Goal: Task Accomplishment & Management: Manage account settings

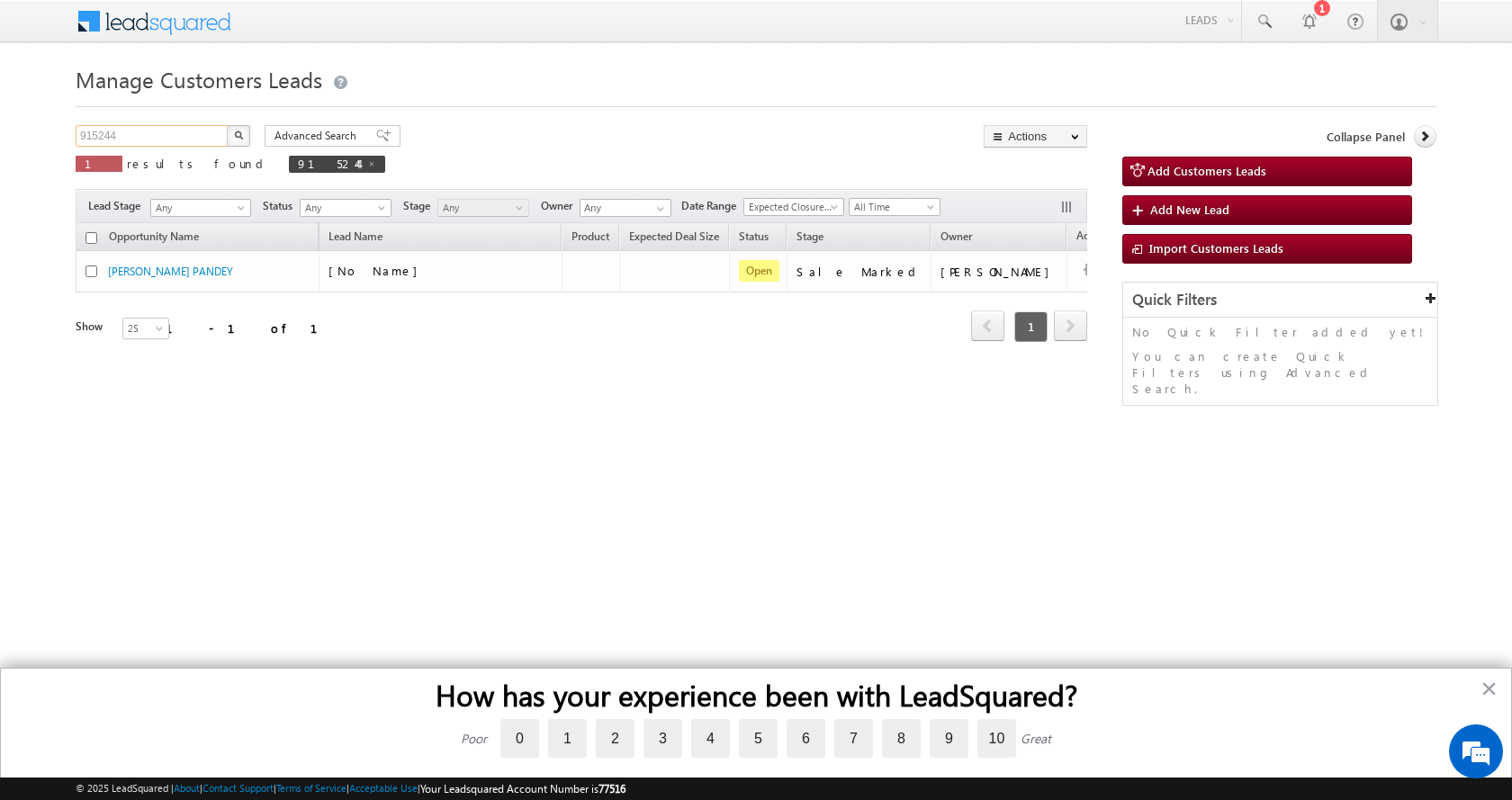
click at [102, 141] on input "915244" at bounding box center [152, 136] width 154 height 22
paste input "893916"
type input "893916"
click at [226, 125] on button "button" at bounding box center [238, 136] width 24 height 22
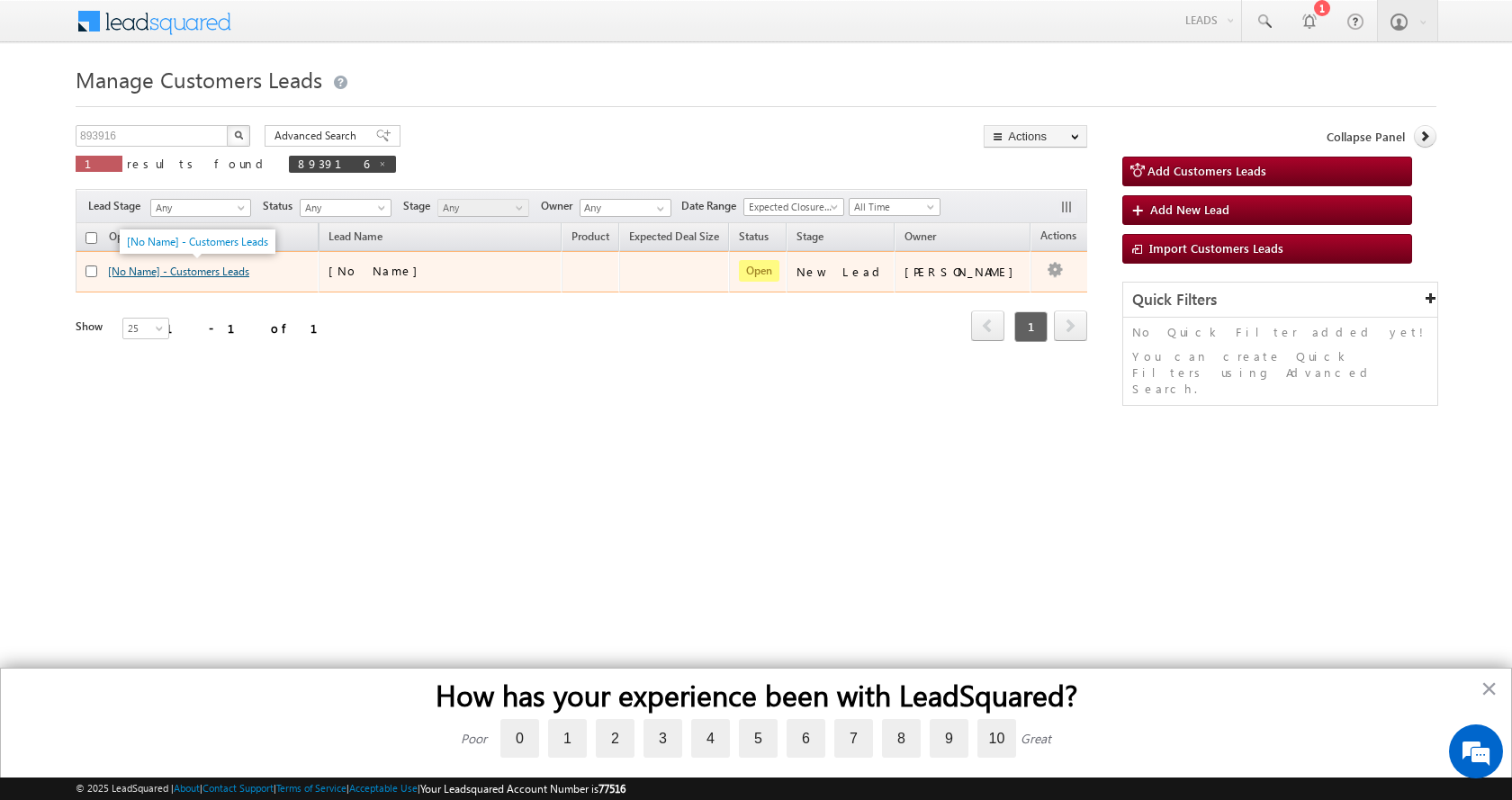
click at [173, 268] on link "[No Name] - Customers Leads" at bounding box center [178, 271] width 142 height 14
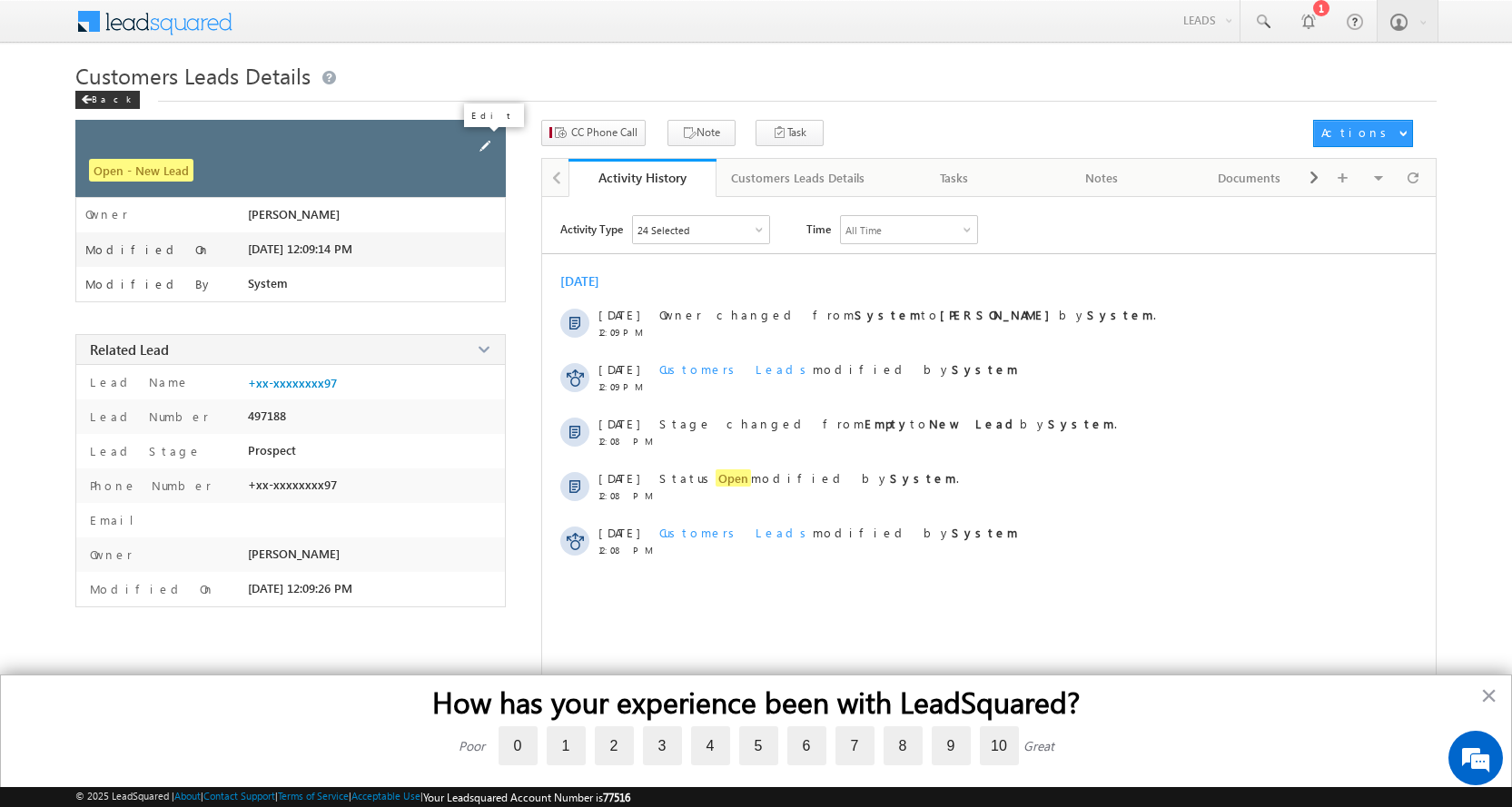
click at [480, 143] on span at bounding box center [486, 146] width 20 height 20
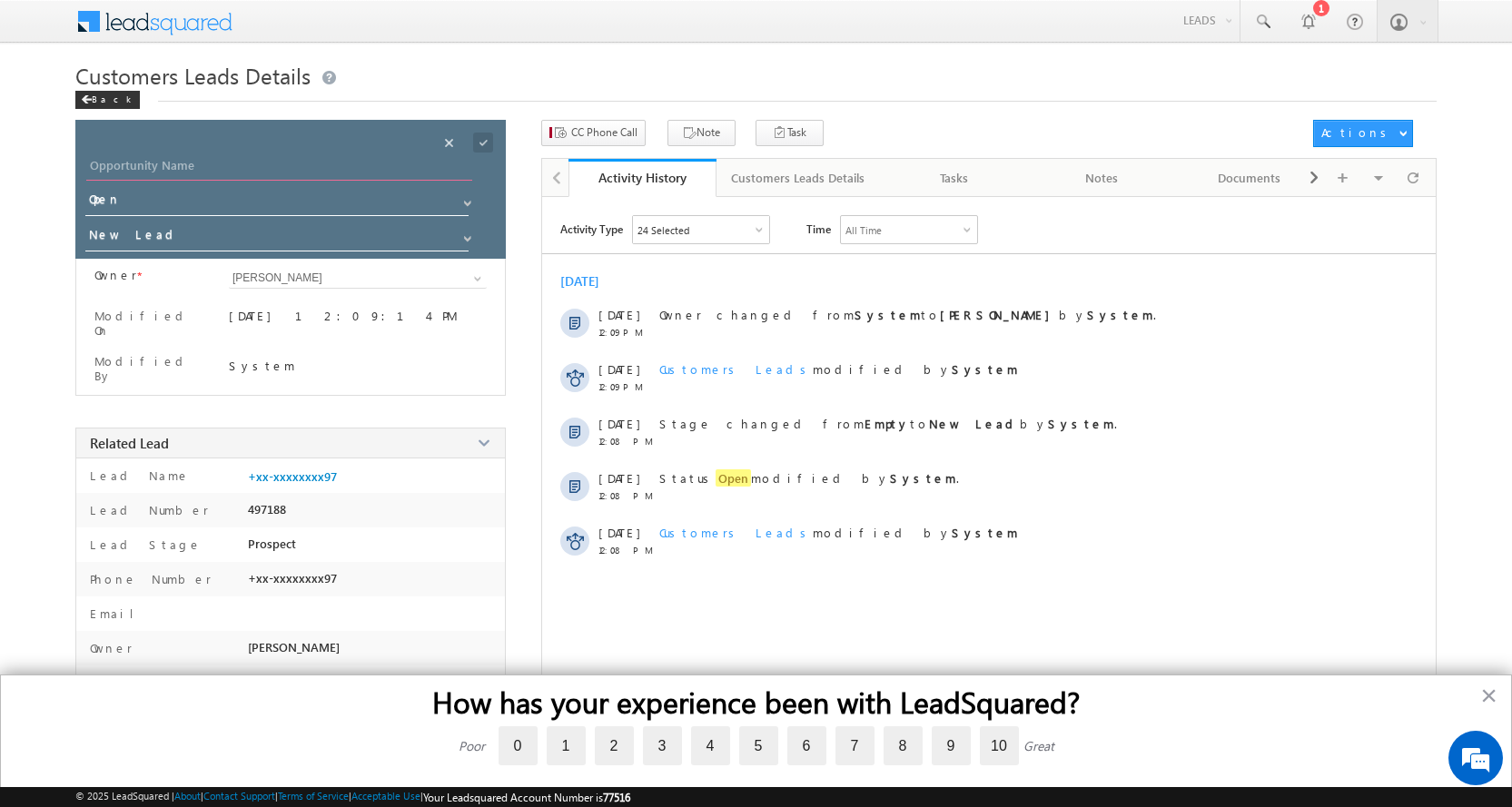
click at [106, 160] on input "Opportunity Name" at bounding box center [279, 169] width 386 height 26
paste input "SAYAR DEVI JETHA"
type input "SAYAR DEVI JETHA"
click at [465, 234] on span at bounding box center [468, 239] width 15 height 15
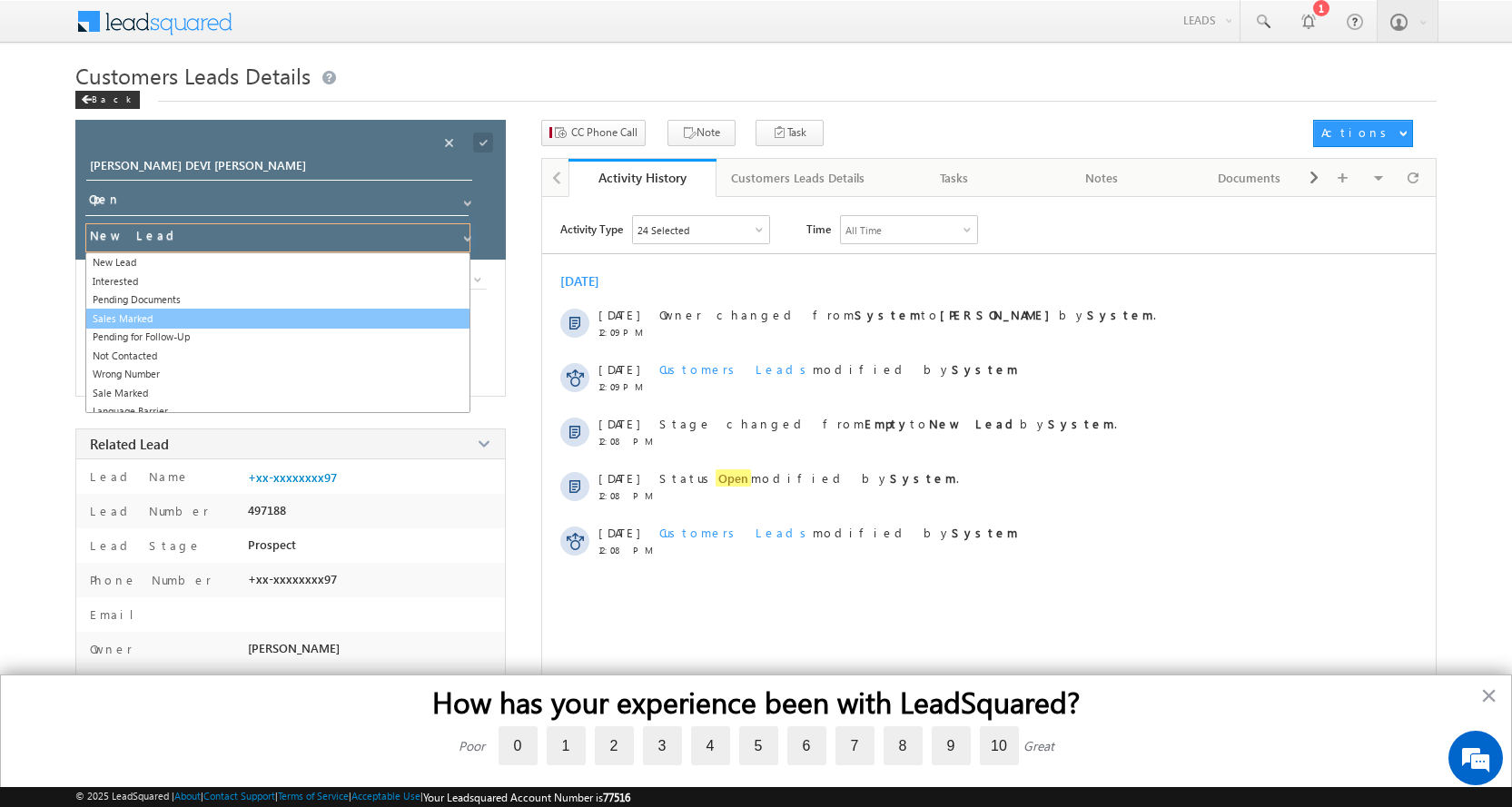
click at [175, 316] on link "Sales Marked" at bounding box center [278, 319] width 385 height 21
type input "Sales Marked"
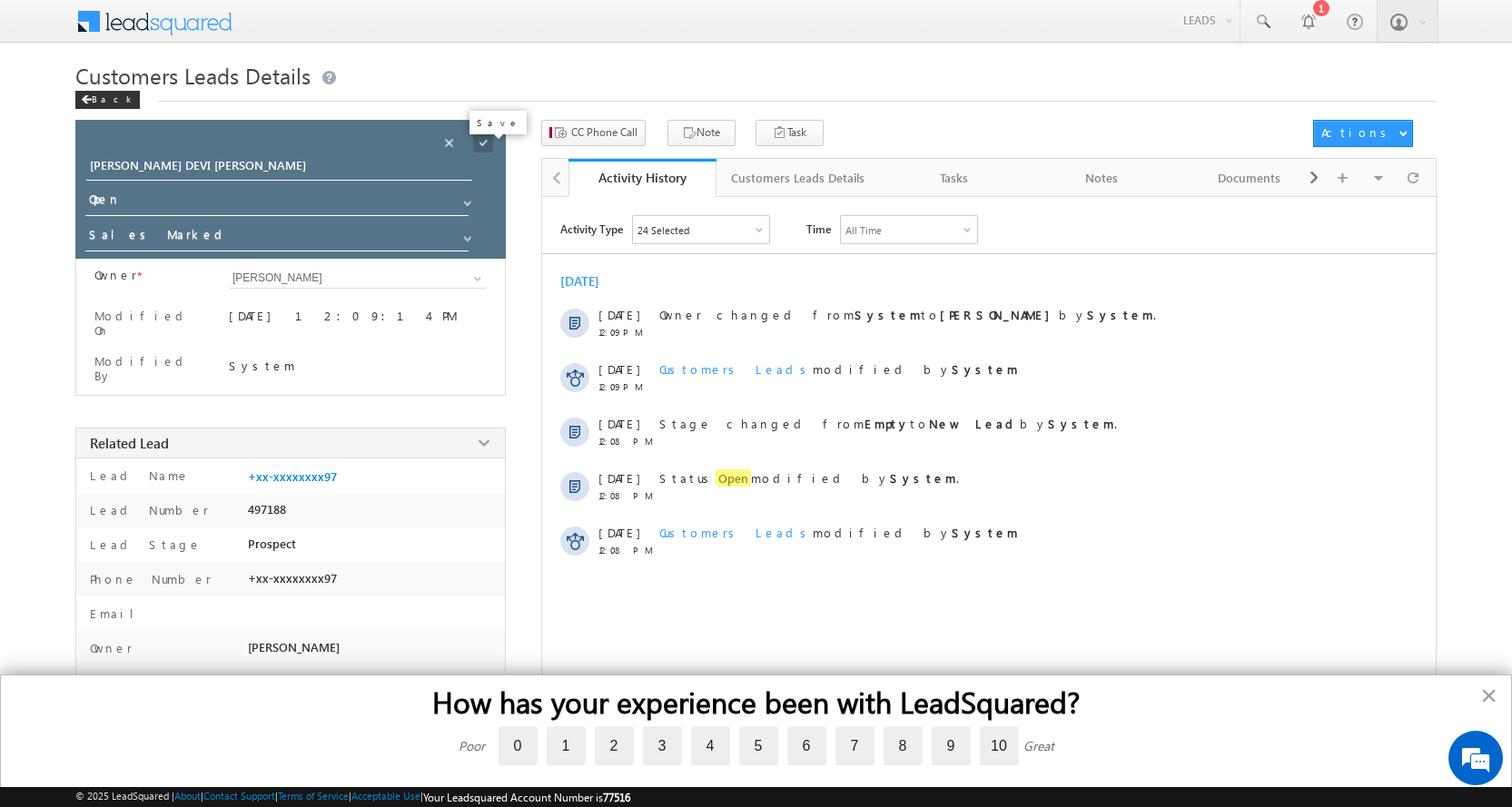
click at [478, 147] on span at bounding box center [484, 143] width 20 height 20
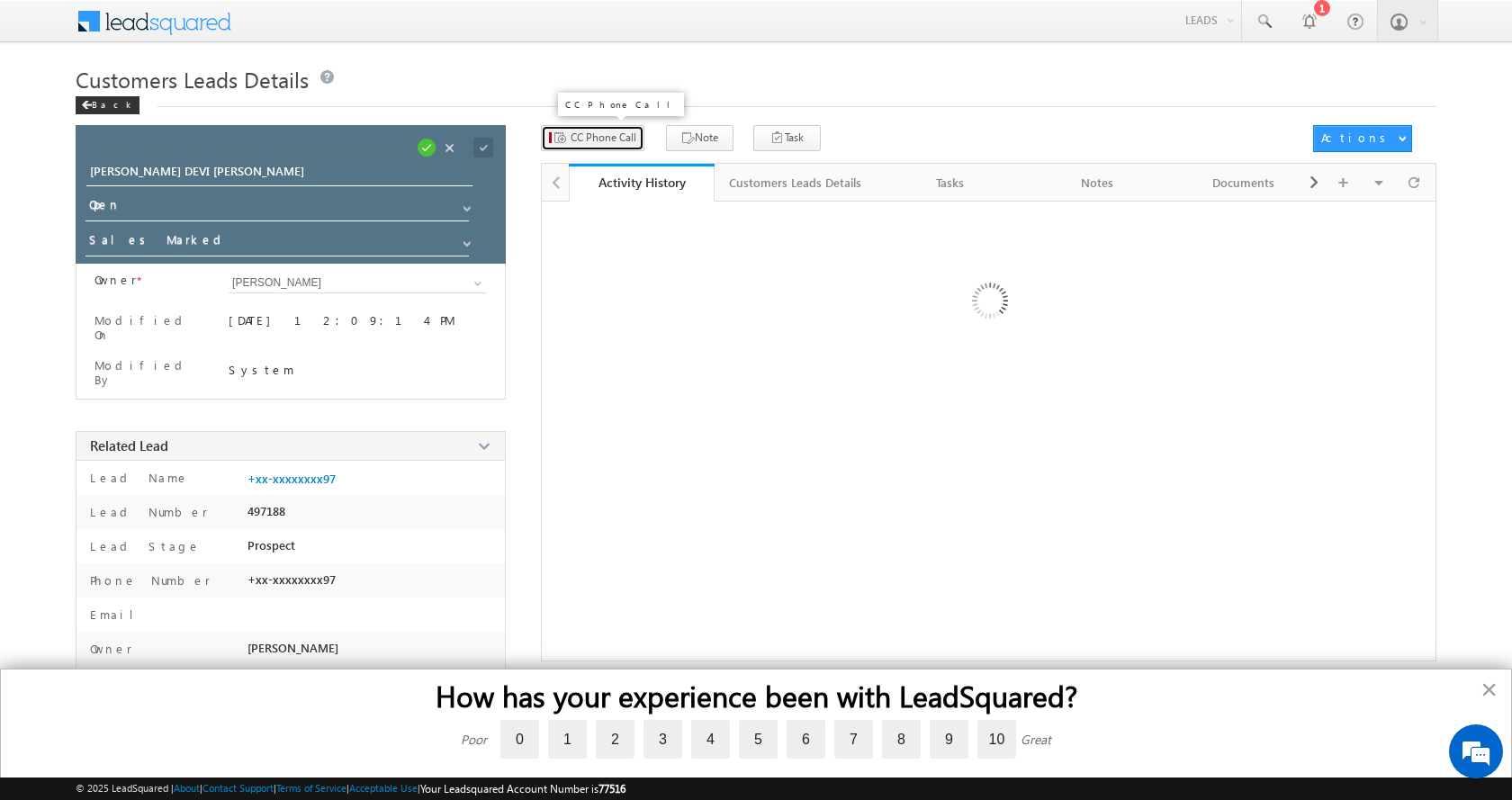
click at [604, 127] on button "CC Phone Call" at bounding box center [592, 138] width 103 height 26
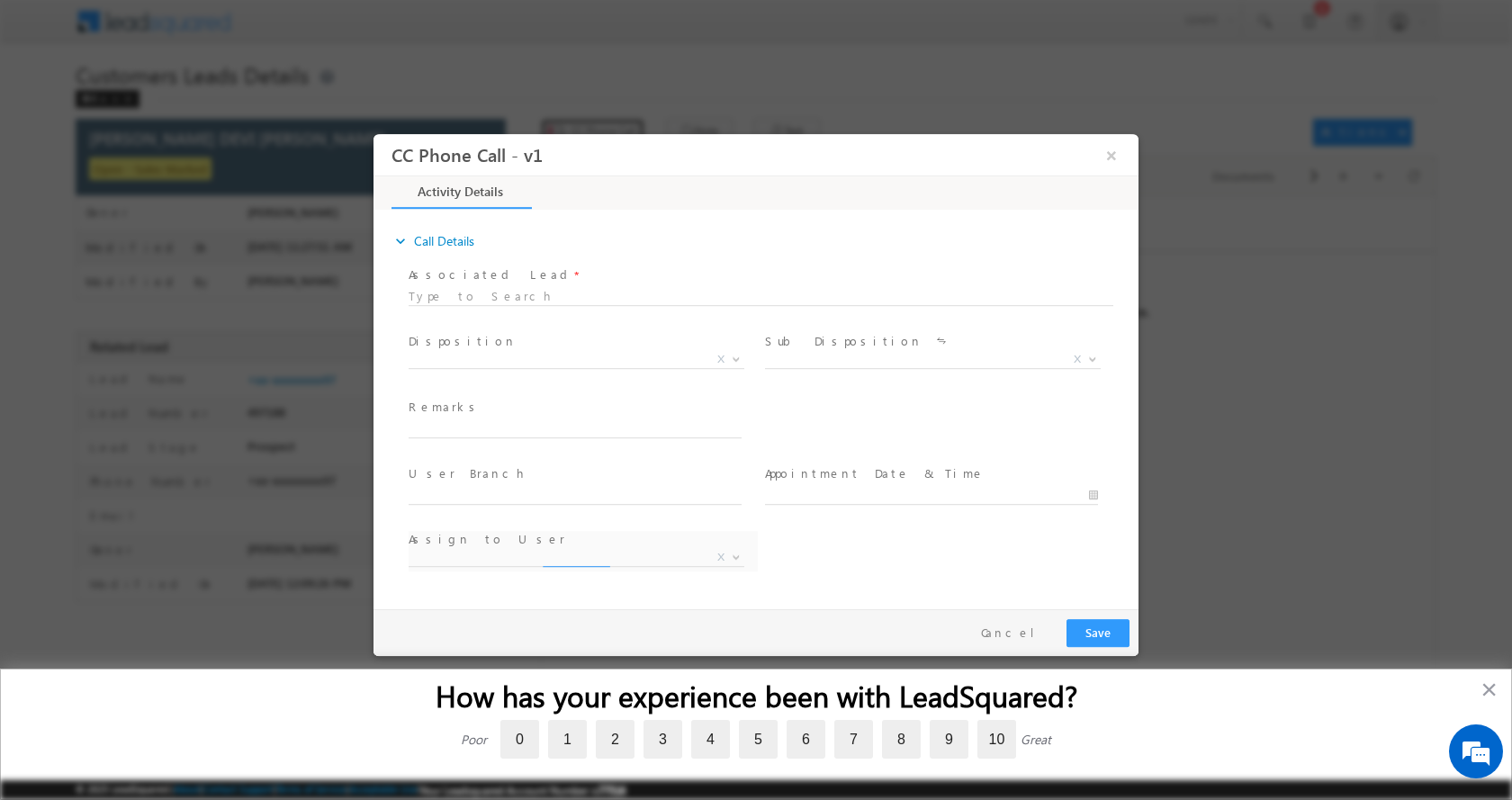
select select "[EMAIL_ADDRESS][DOMAIN_NAME]"
click at [507, 426] on input "text" at bounding box center [575, 428] width 333 height 18
type input "BT -SHRIRAM FINANCE-LOAN-15 L-TOTAL TENUER-15 YEARS-TENUER-2.5 YEARS-OUT STANDI…"
click at [740, 354] on b at bounding box center [737, 357] width 11 height 6
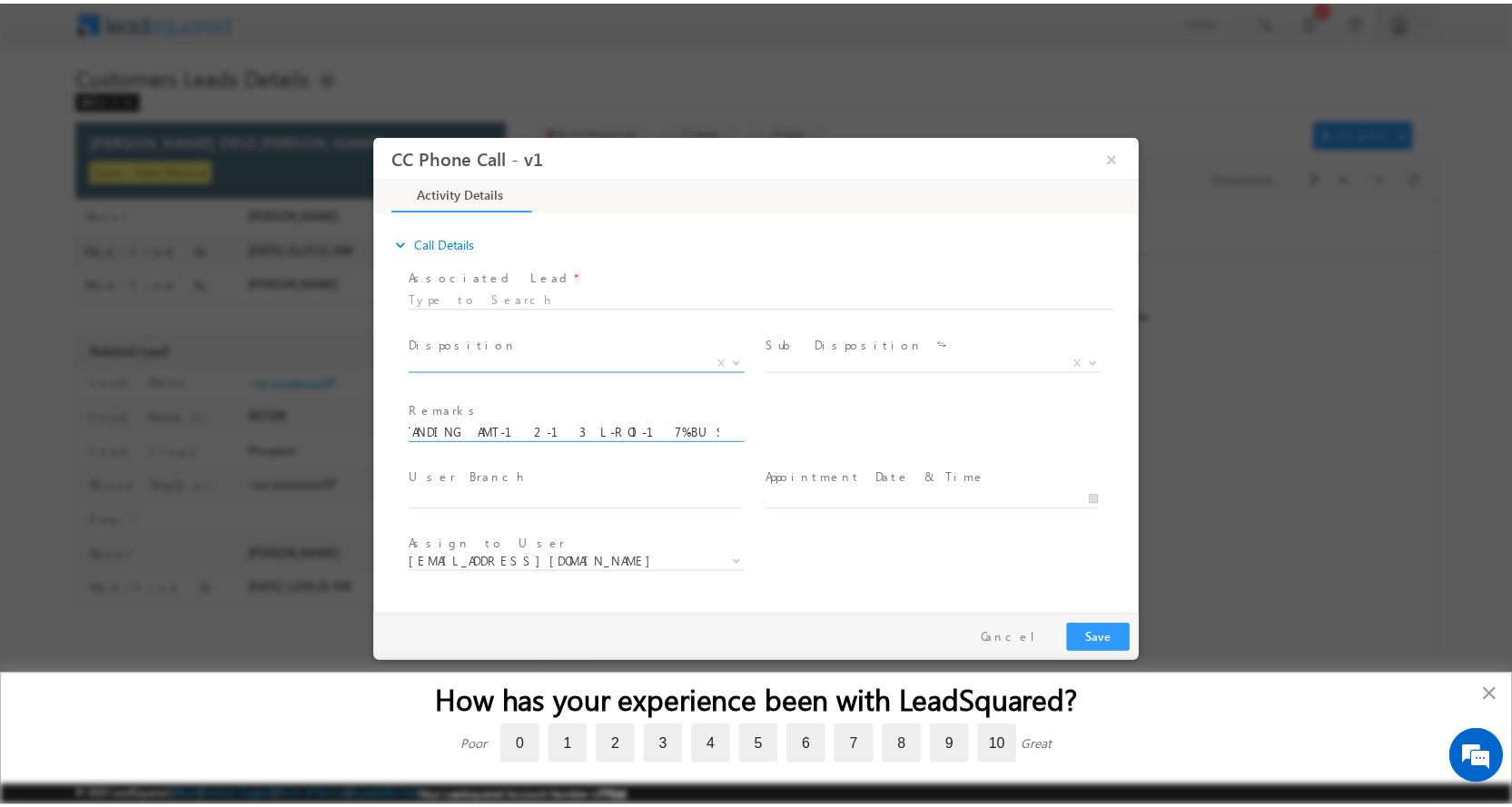
scroll to position [0, 0]
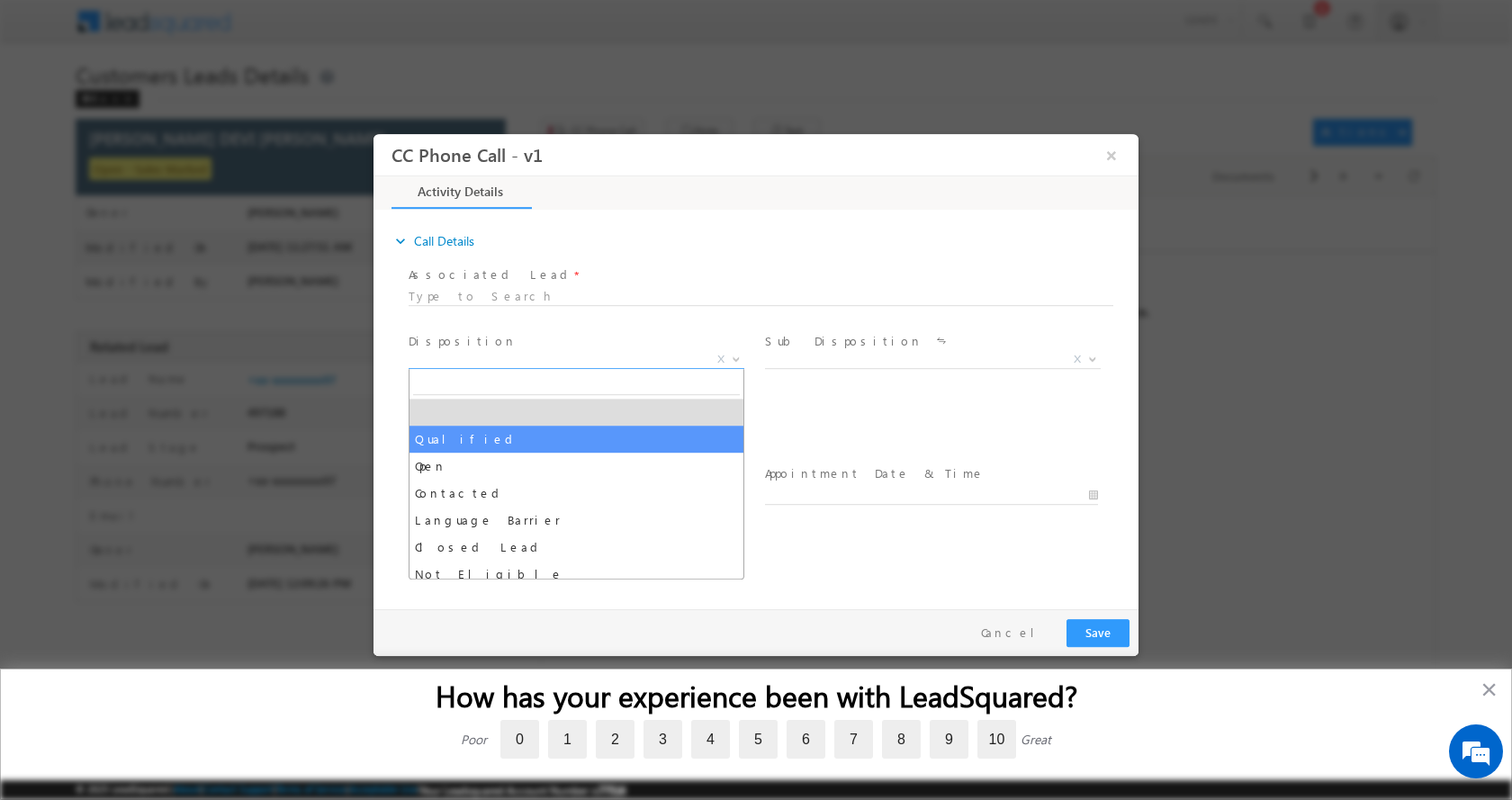
select select "Qualified"
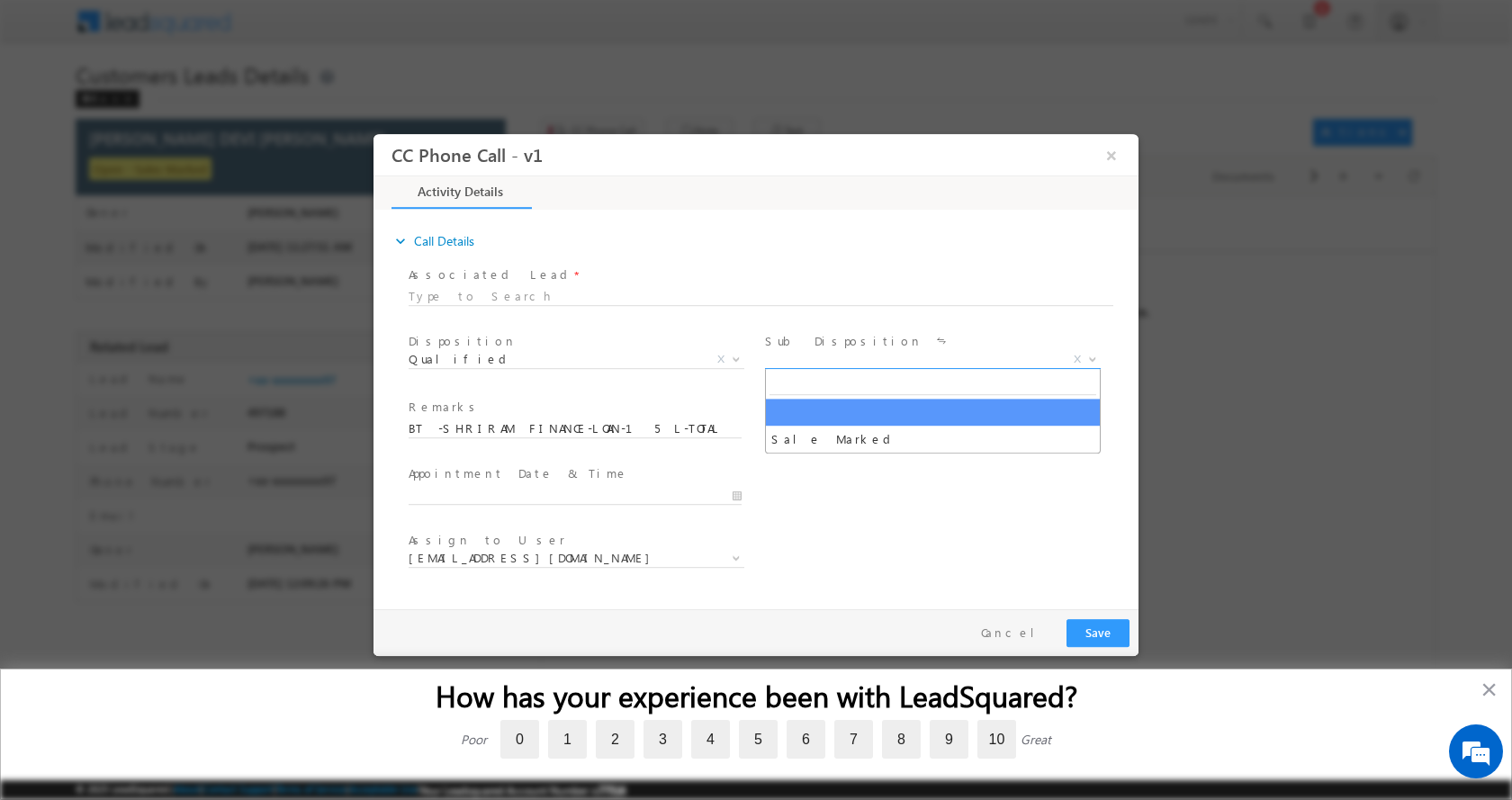
click at [1092, 361] on span at bounding box center [1091, 359] width 18 height 24
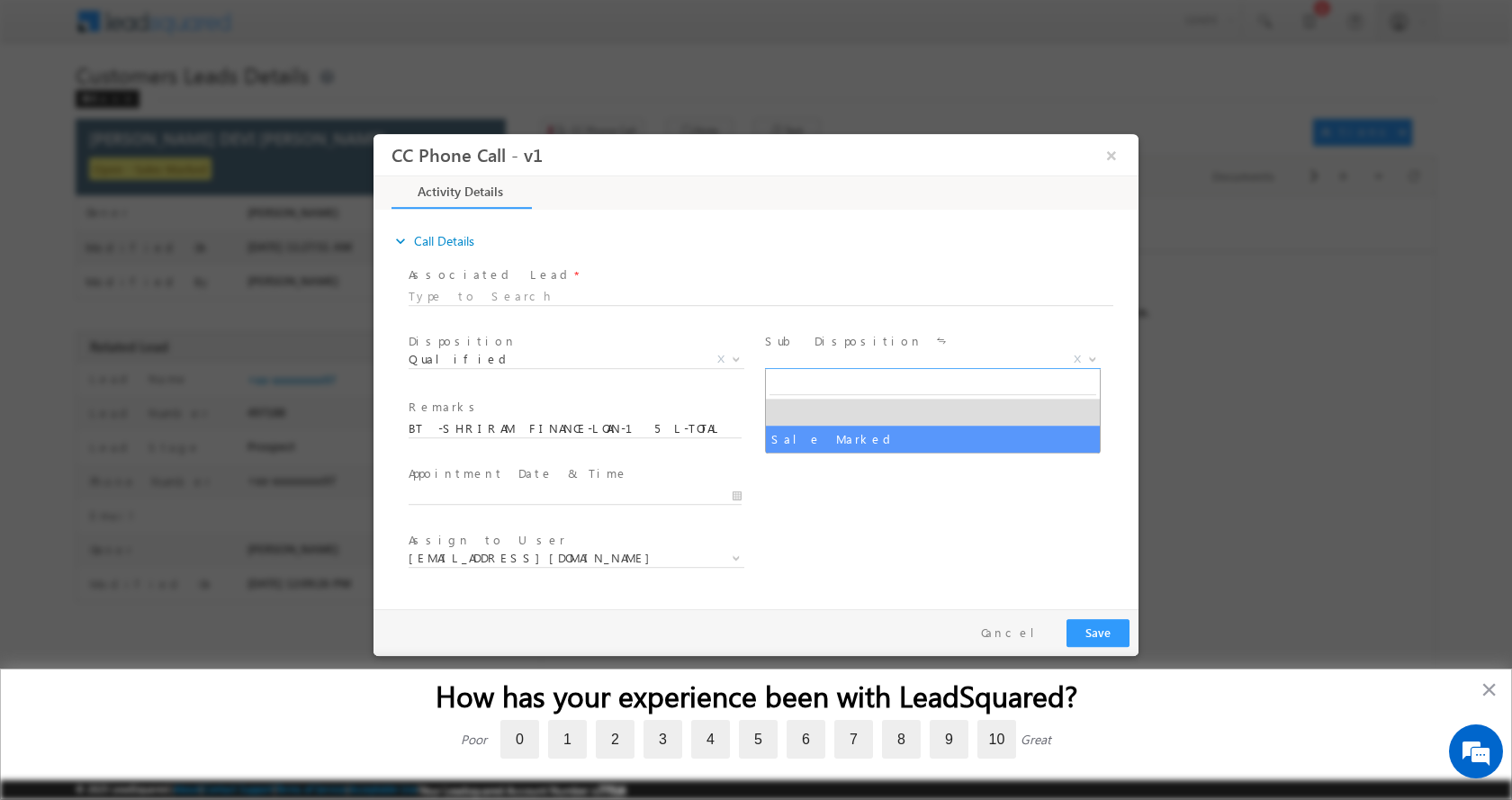
select select "Sale Marked"
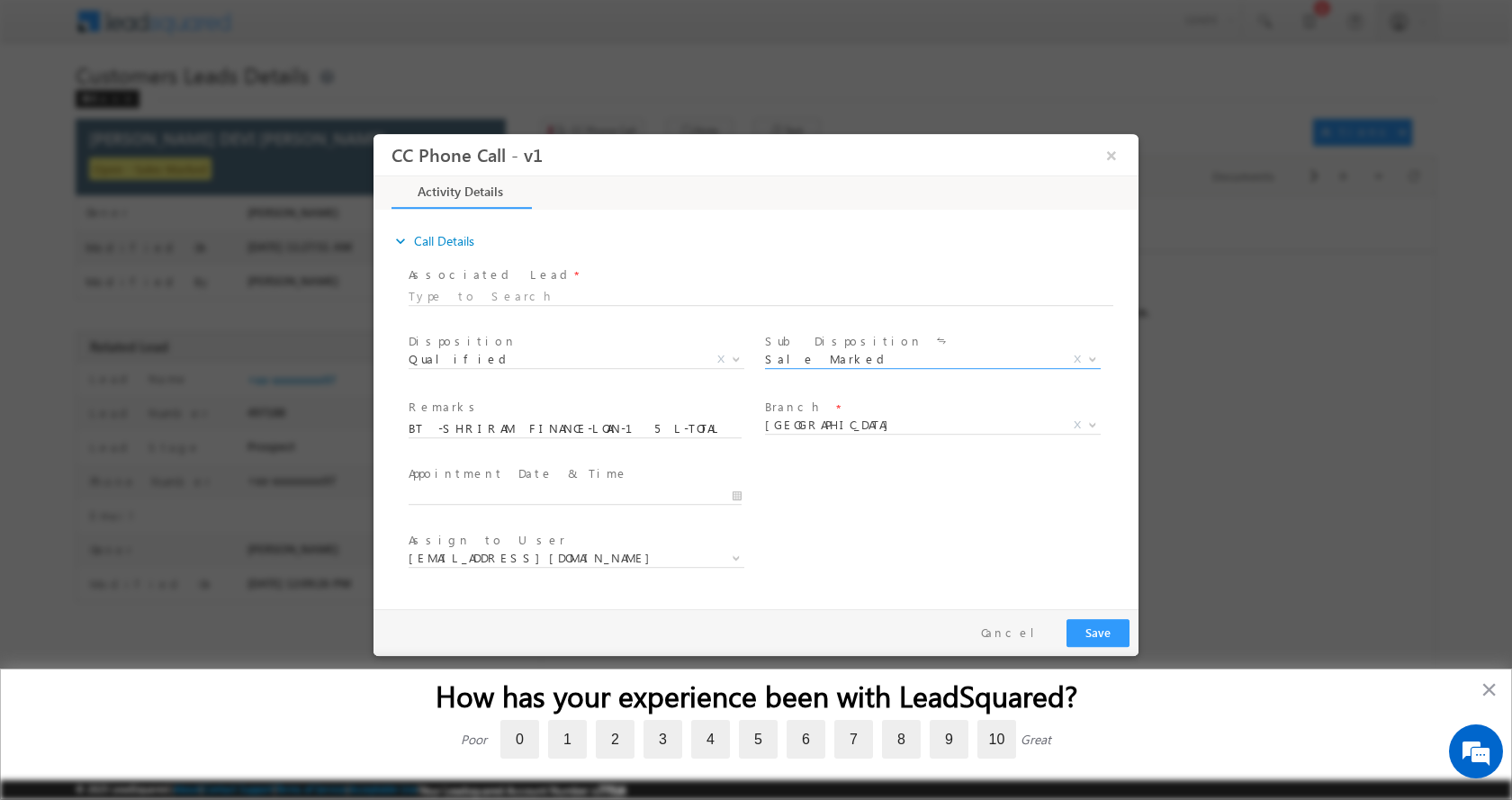
click at [742, 493] on div at bounding box center [583, 494] width 350 height 22
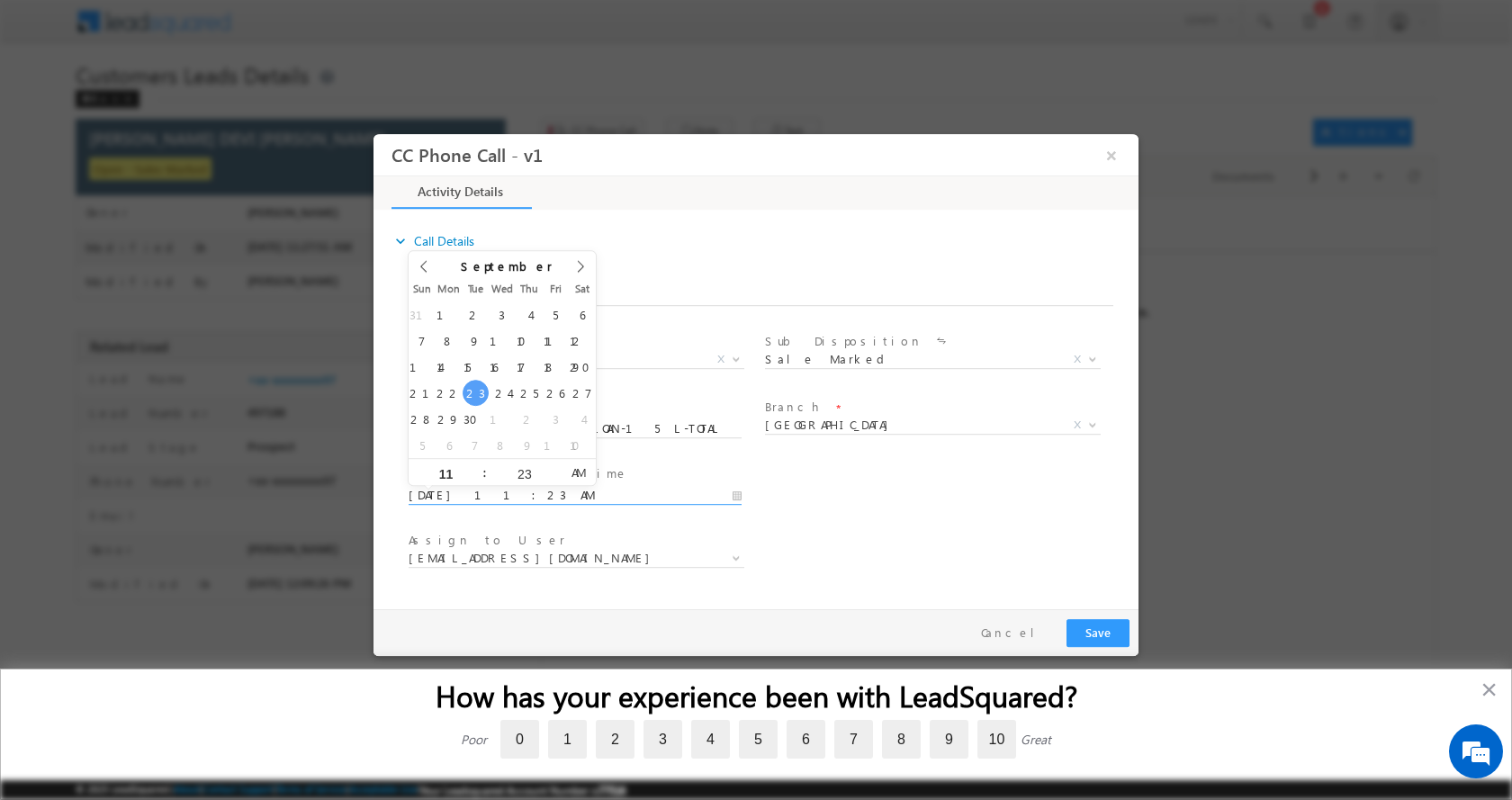
click at [734, 497] on input "09/23/2025 11:23 AM" at bounding box center [575, 495] width 333 height 18
type input "09/24/2025 10:23 AM"
type input "10"
click at [480, 477] on span at bounding box center [478, 479] width 13 height 14
type input "09/24/2025 9:23 AM"
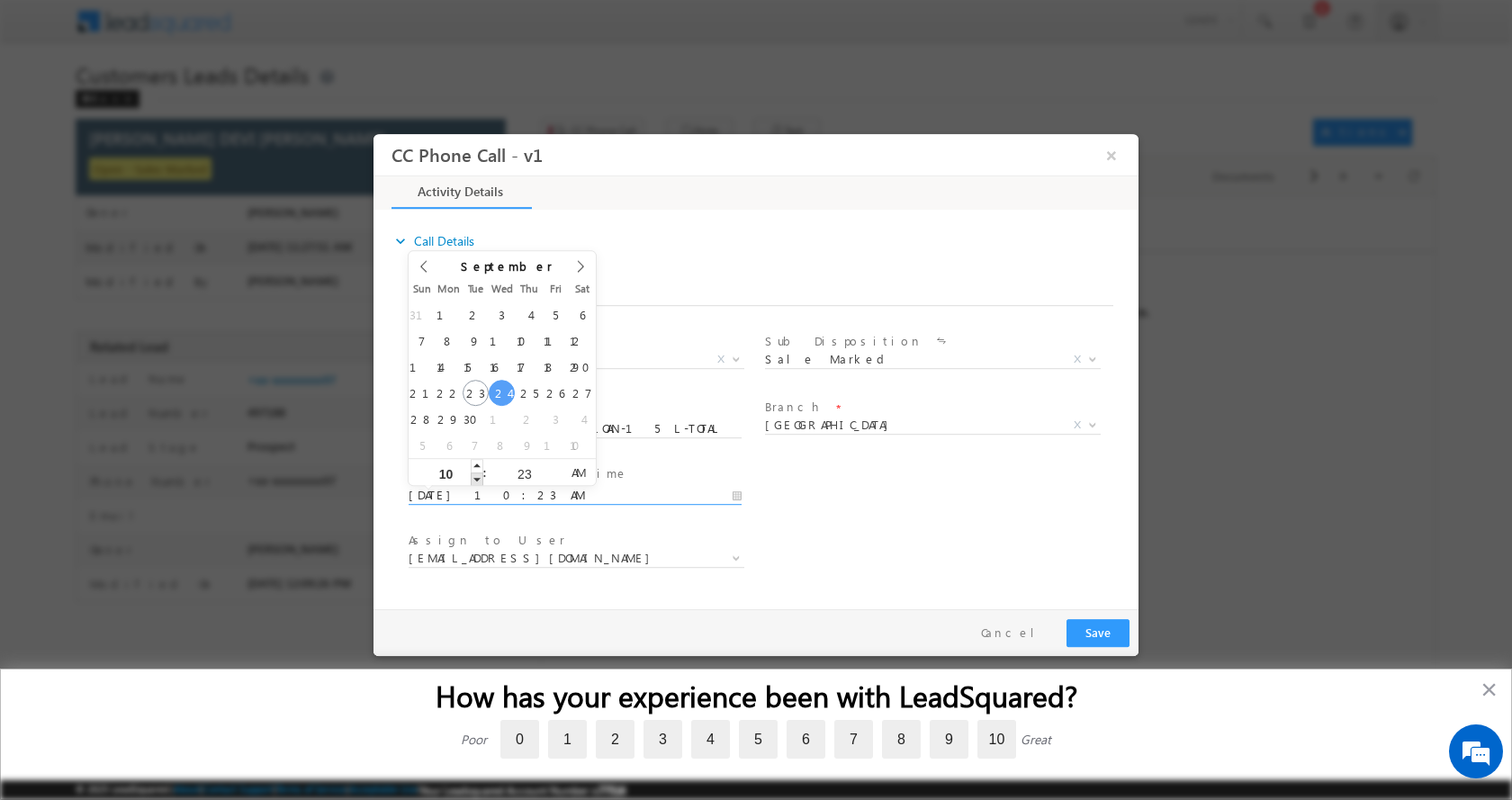
type input "09"
click at [480, 477] on span at bounding box center [478, 479] width 13 height 14
type input "09/24/2025 10:23 AM"
type input "10"
click at [478, 465] on span at bounding box center [478, 465] width 13 height 14
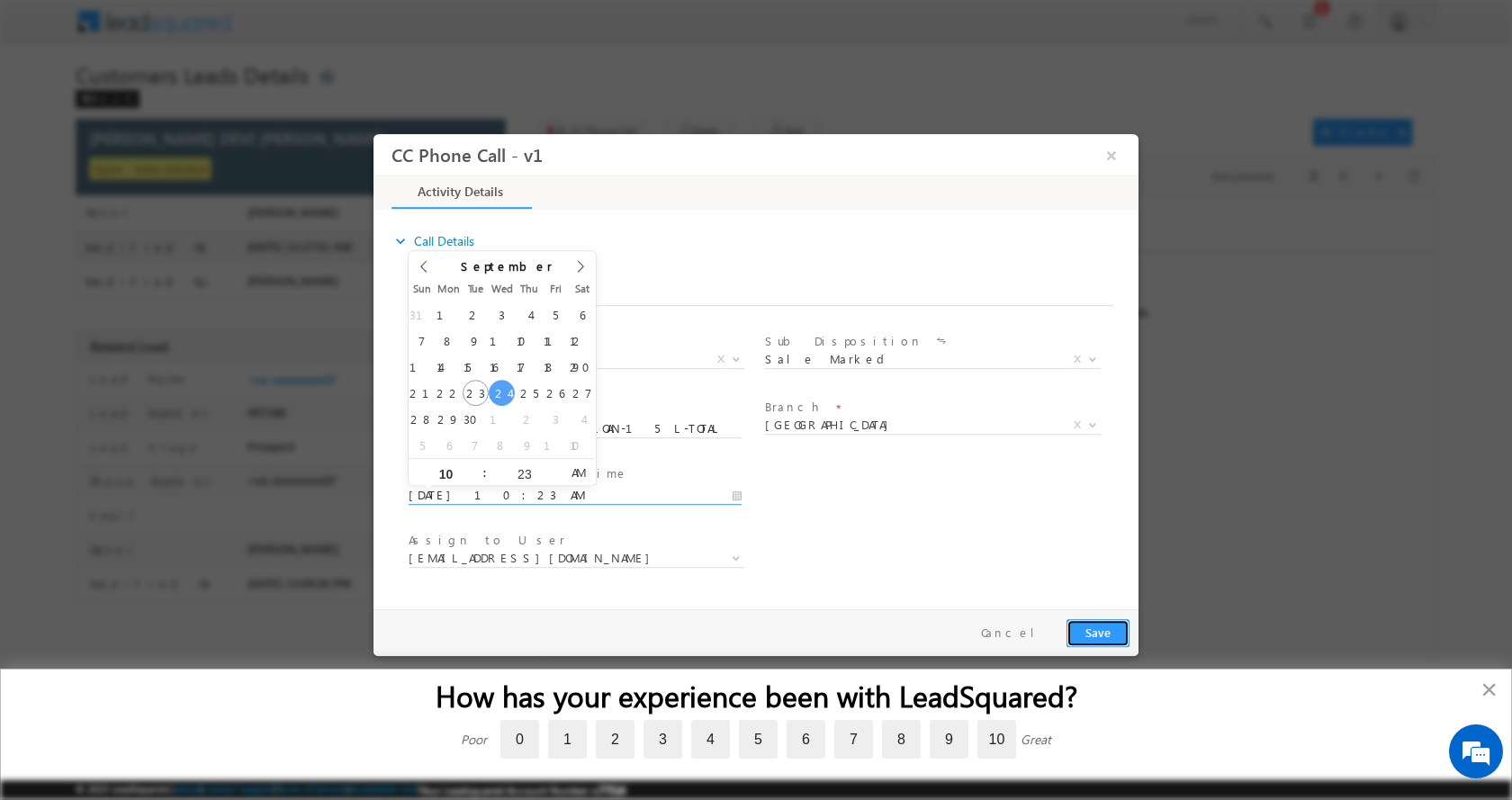
click at [1108, 637] on button "Save" at bounding box center [1097, 632] width 63 height 28
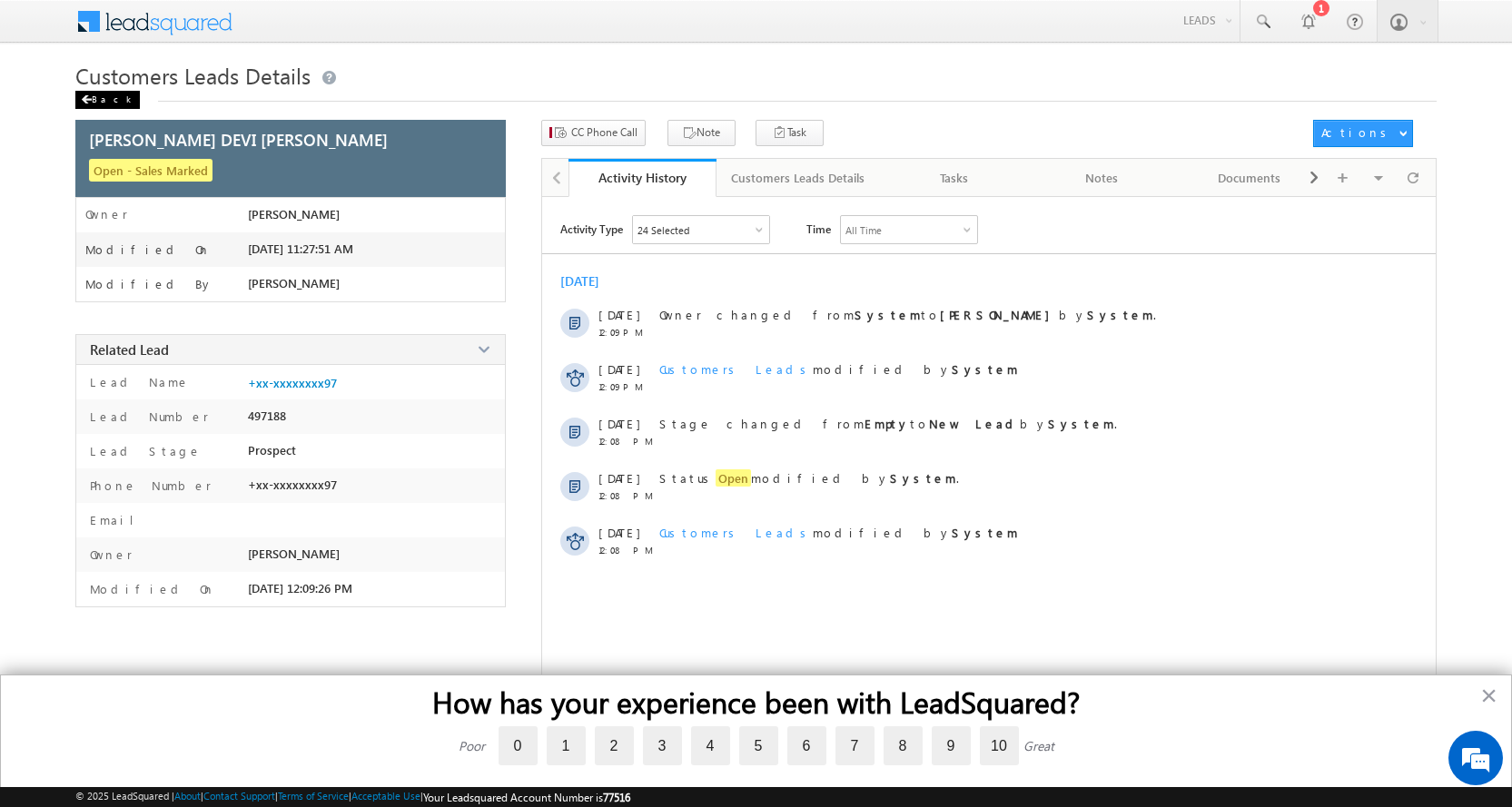
click at [107, 93] on div "Back" at bounding box center [108, 100] width 64 height 18
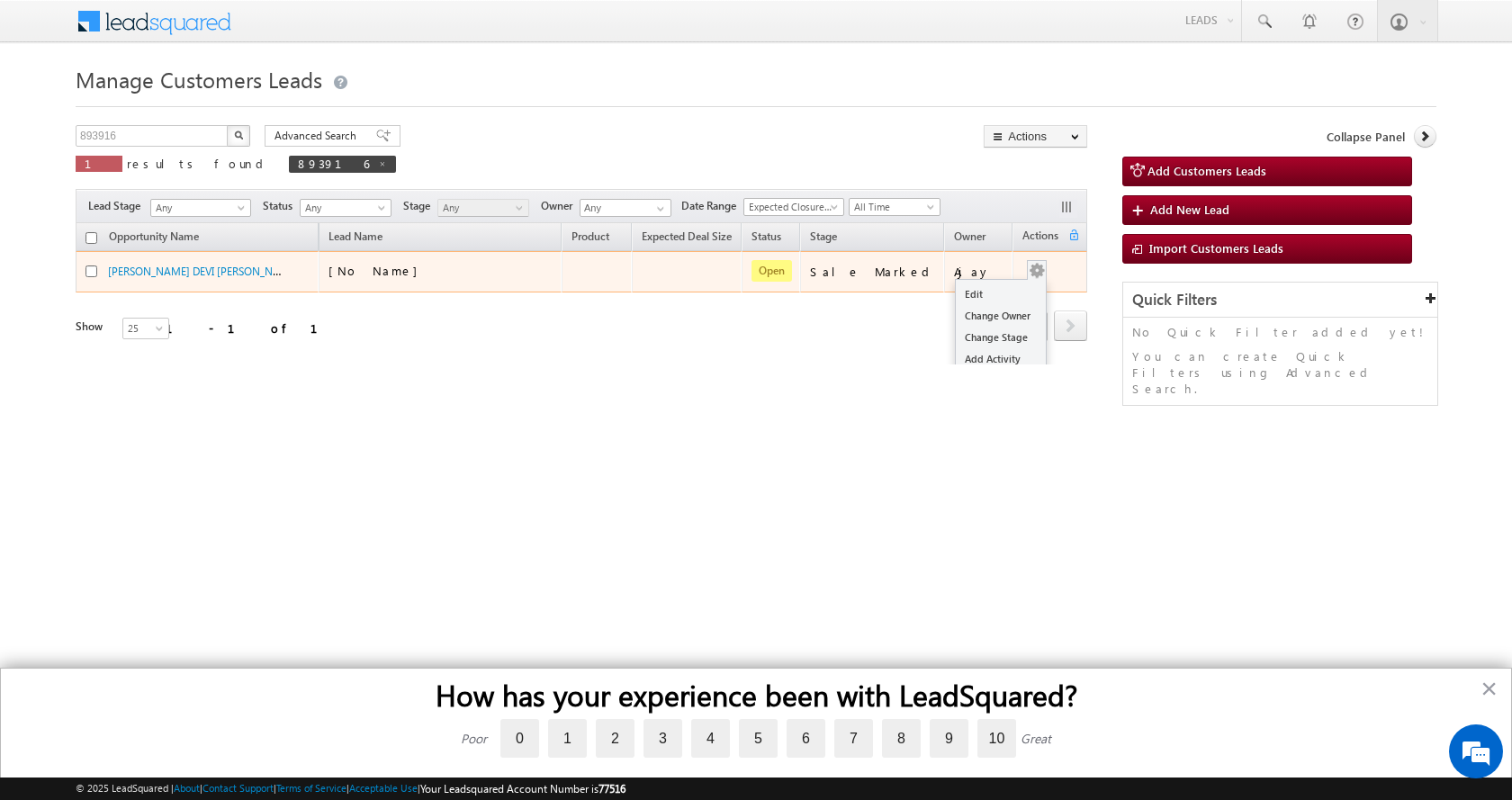
click at [1036, 277] on div "Edit Change Owner Change Stage Add Activity Add Task Delete" at bounding box center [1037, 272] width 29 height 24
click at [982, 293] on link "Edit" at bounding box center [1001, 295] width 90 height 22
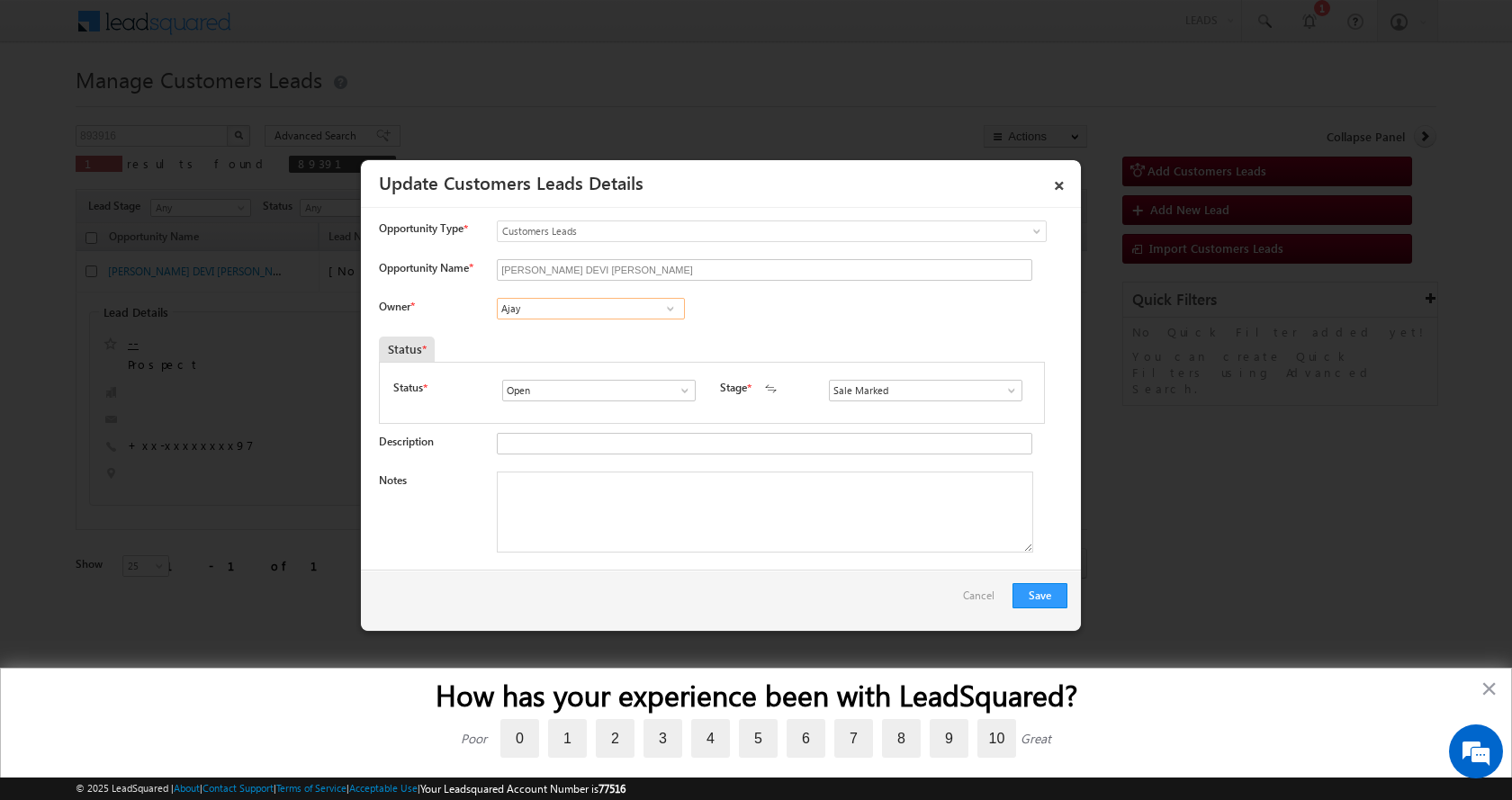
click at [544, 310] on input "Ajay" at bounding box center [591, 309] width 188 height 22
paste input "[PERSON_NAME]"
click at [587, 330] on link "[PERSON_NAME] [EMAIL_ADDRESS][DOMAIN_NAME]" at bounding box center [591, 336] width 188 height 34
type input "[PERSON_NAME]"
click at [560, 486] on textarea "Notes" at bounding box center [765, 512] width 537 height 81
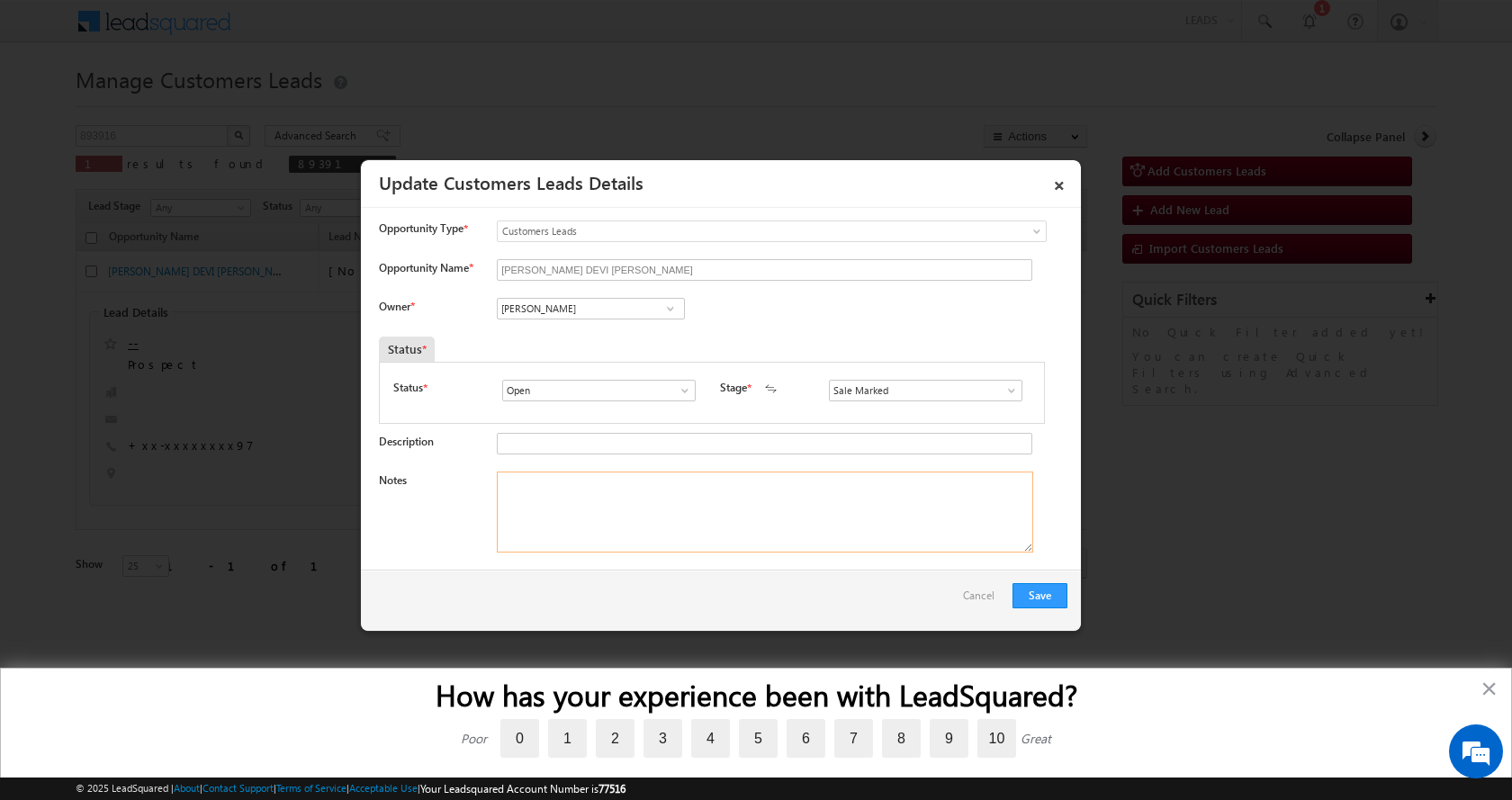
paste textarea "BT -SHRIRAM FINANCE-LOAN-15 L-TOTAL TENUER-15 YEARS-TENUER-2.5 YEARS-OUT STANDI…"
type textarea "BT -SHRIRAM FINANCE-LOAN-15 L-TOTAL TENUER-15 YEARS-TENUER-2.5 YEARS-OUT STANDI…"
click at [1053, 597] on button "Save" at bounding box center [1040, 596] width 55 height 26
